Goal: Task Accomplishment & Management: Complete application form

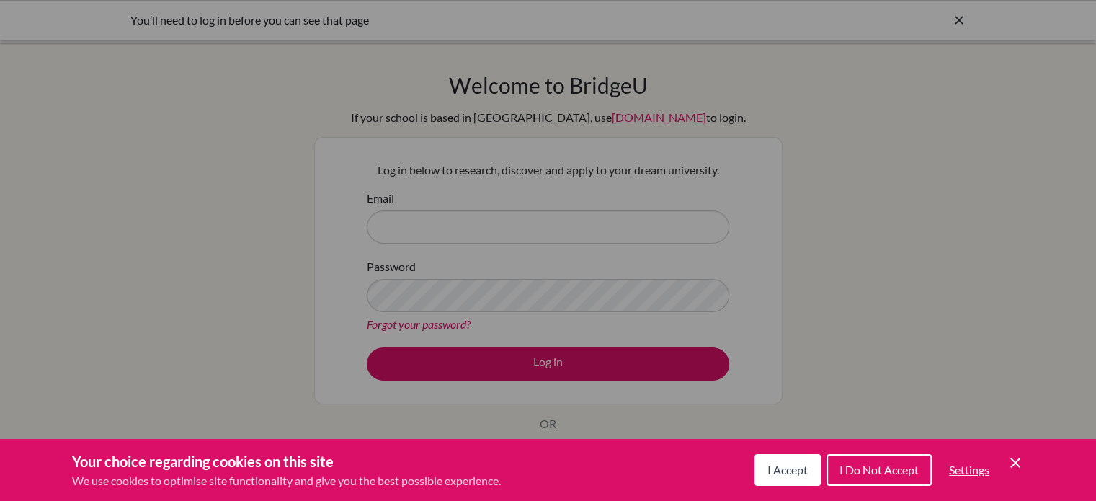
click at [442, 230] on div "Cookie Preferences" at bounding box center [548, 250] width 1096 height 501
click at [802, 470] on span "I Accept" at bounding box center [788, 470] width 40 height 14
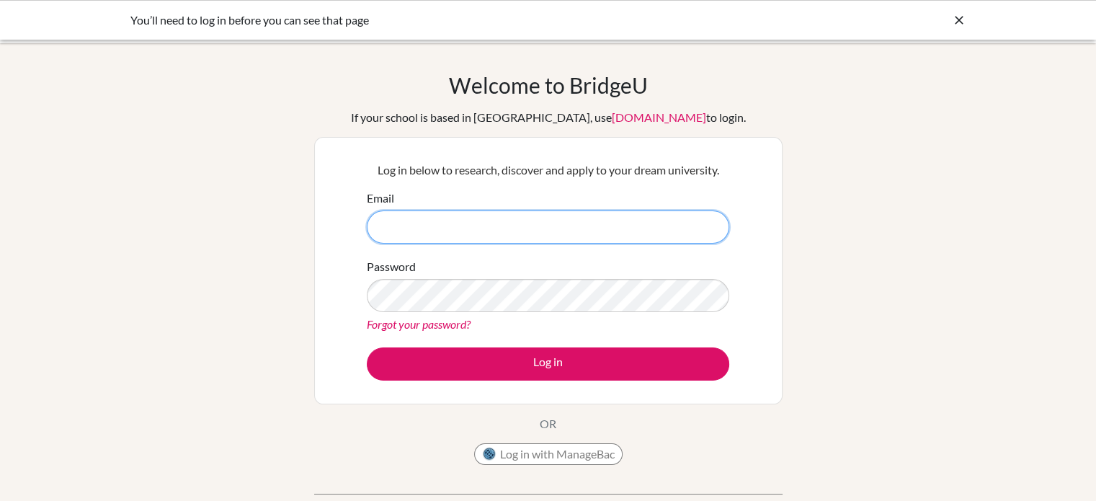
click at [536, 229] on input "Email" at bounding box center [548, 226] width 363 height 33
type input "[EMAIL_ADDRESS][DOMAIN_NAME]"
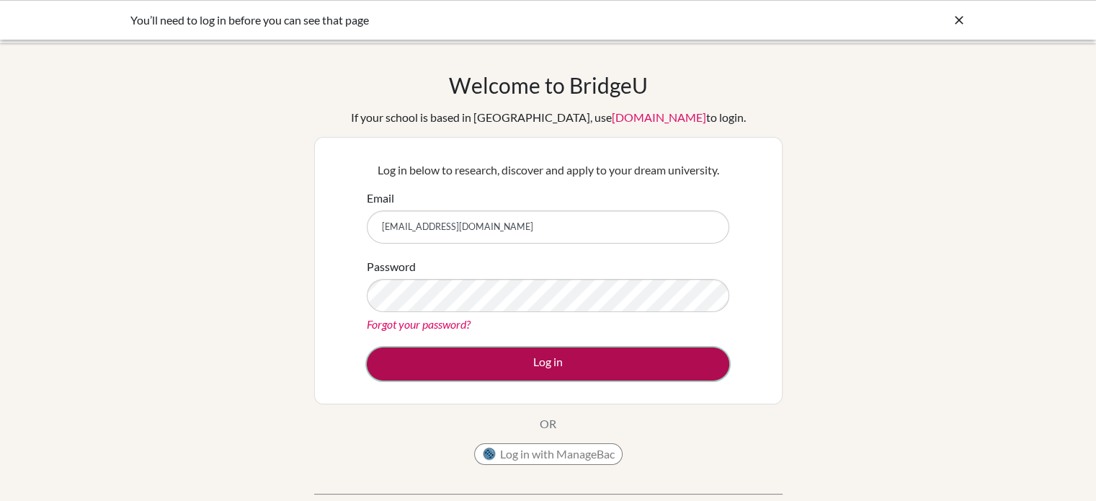
click at [569, 360] on button "Log in" at bounding box center [548, 363] width 363 height 33
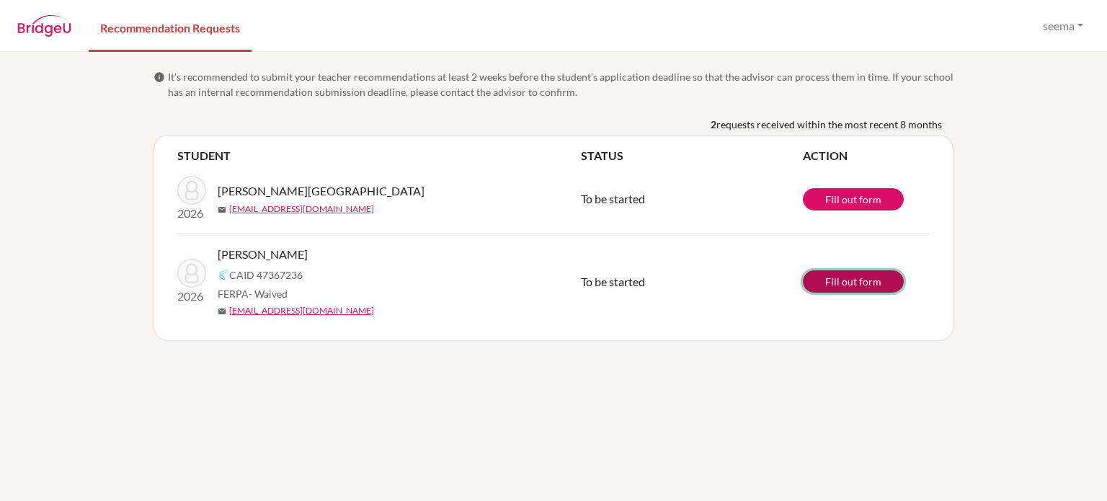
click at [856, 282] on link "Fill out form" at bounding box center [853, 281] width 101 height 22
click at [874, 278] on link "Fill out form" at bounding box center [853, 281] width 101 height 22
click at [882, 286] on link "Fill out form" at bounding box center [853, 281] width 101 height 22
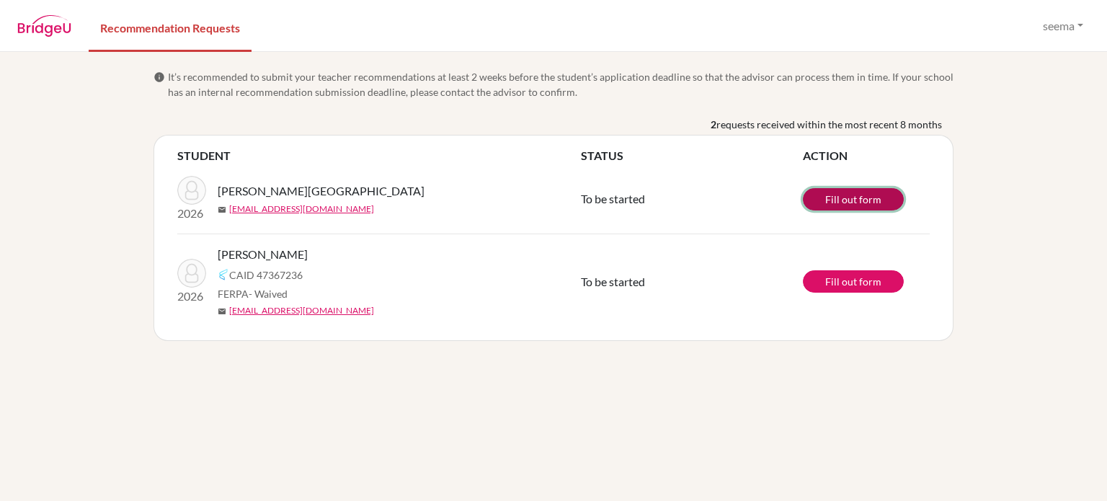
click at [859, 198] on link "Fill out form" at bounding box center [853, 199] width 101 height 22
